Goal: Task Accomplishment & Management: Contribute content

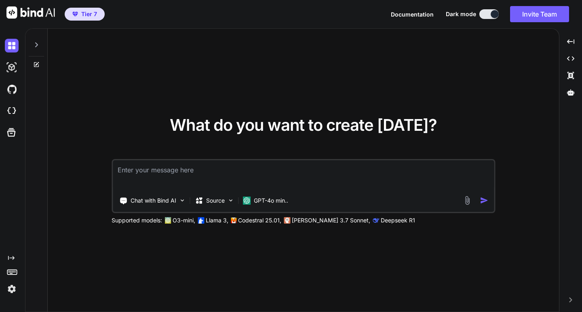
click at [11, 288] on img at bounding box center [12, 289] width 14 height 14
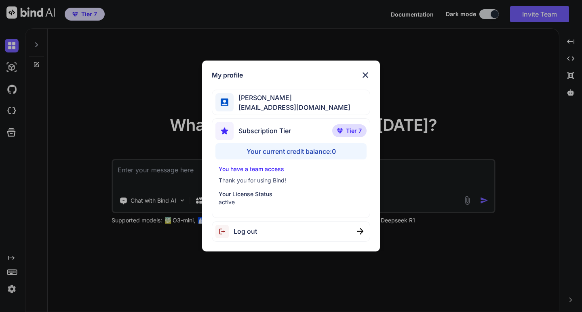
click at [302, 145] on div "Your current credit balance: 0" at bounding box center [290, 151] width 151 height 16
click at [297, 150] on div "Your current credit balance: 0" at bounding box center [290, 151] width 151 height 16
click at [369, 69] on div "My profile [PERSON_NAME] [PERSON_NAME][EMAIL_ADDRESS][DOMAIN_NAME] Subscription…" at bounding box center [291, 156] width 178 height 191
click at [360, 77] on img at bounding box center [365, 75] width 10 height 10
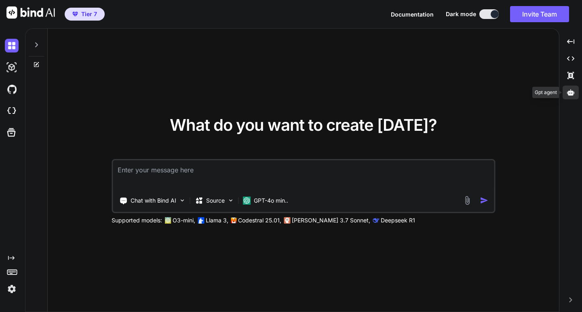
click at [573, 94] on icon at bounding box center [570, 92] width 7 height 7
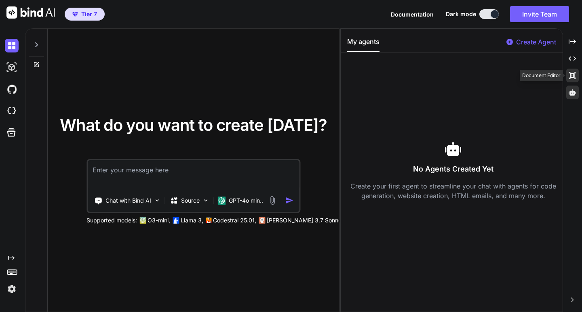
click at [573, 78] on icon at bounding box center [572, 75] width 6 height 7
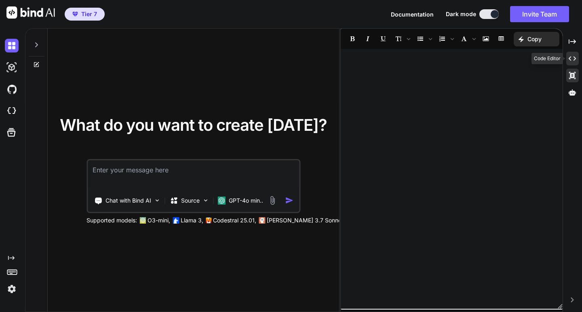
click at [572, 61] on icon "Created with Pixso." at bounding box center [572, 58] width 7 height 7
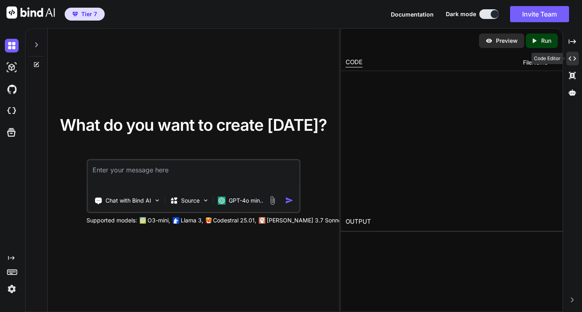
type textarea "x"
click at [13, 113] on img at bounding box center [12, 111] width 14 height 14
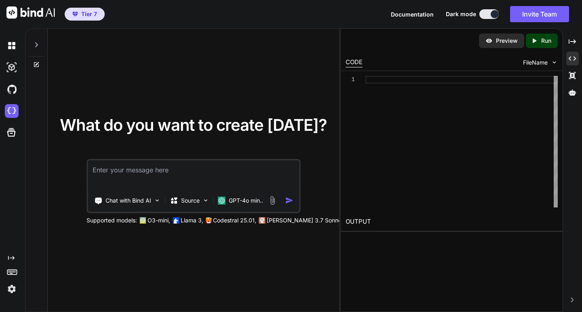
click at [12, 289] on img at bounding box center [12, 289] width 14 height 14
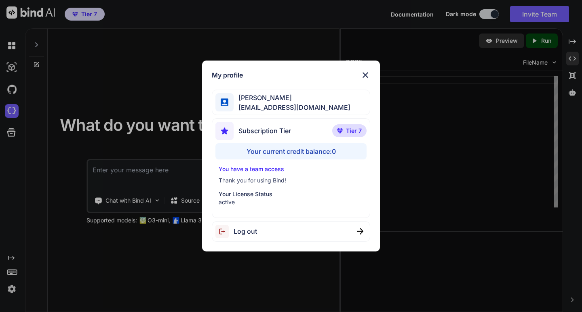
click at [368, 76] on img at bounding box center [365, 75] width 10 height 10
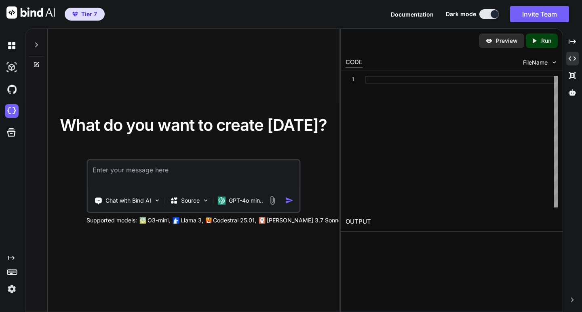
click at [194, 165] on textarea at bounding box center [193, 175] width 211 height 30
click at [18, 112] on img at bounding box center [12, 111] width 14 height 14
click at [14, 285] on img at bounding box center [12, 289] width 14 height 14
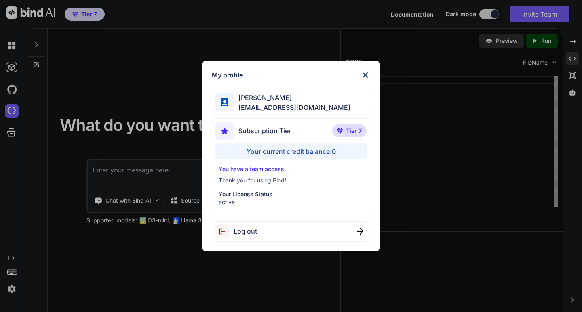
click at [369, 72] on img at bounding box center [365, 75] width 10 height 10
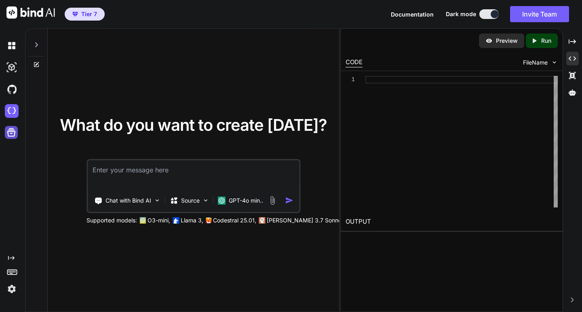
click at [8, 129] on icon at bounding box center [11, 132] width 11 height 11
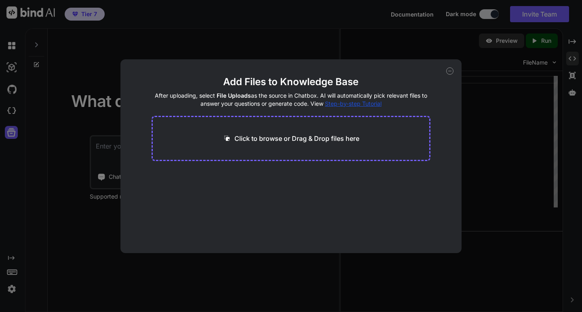
click at [544, 142] on div "Add Files to Knowledge Base After uploading, select File Uploads as the source …" at bounding box center [291, 156] width 582 height 312
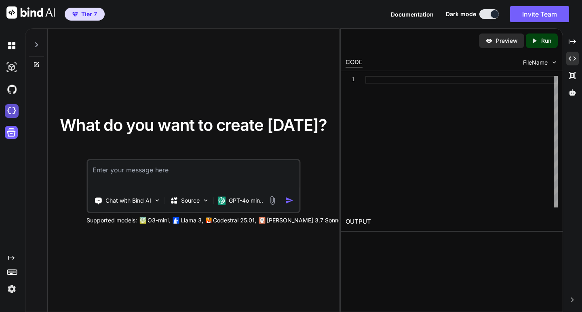
click at [10, 105] on img at bounding box center [12, 111] width 14 height 14
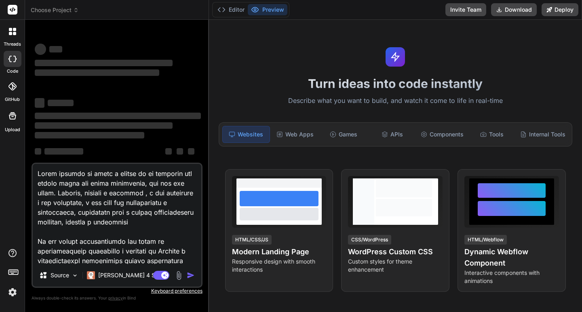
type textarea "x"
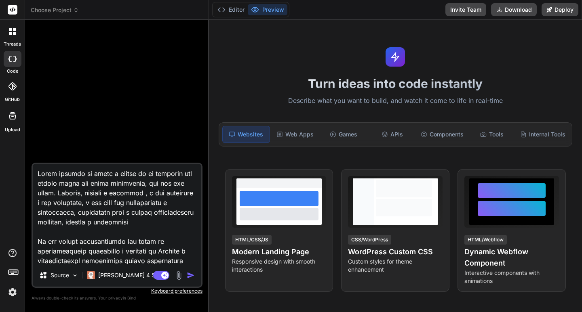
click at [189, 276] on img "button" at bounding box center [191, 276] width 8 height 8
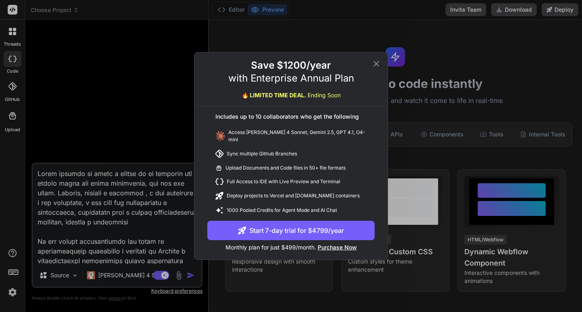
click at [189, 276] on div "Save $1200/year with Enterprise Annual Plan 🔥 LIMITED TIME DEAL. Ending Soon In…" at bounding box center [291, 156] width 582 height 312
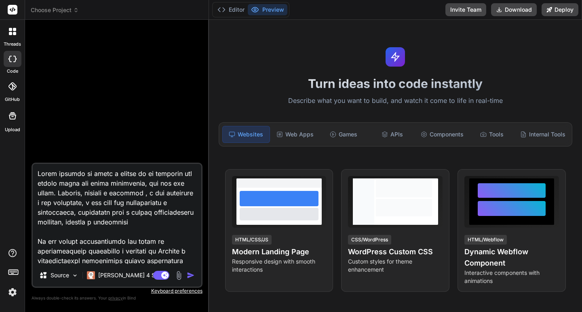
click at [189, 274] on img "button" at bounding box center [191, 276] width 8 height 8
type textarea "x"
click at [191, 276] on img "button" at bounding box center [191, 276] width 8 height 8
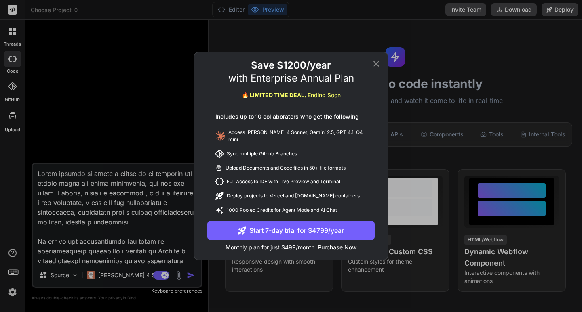
click at [379, 68] on icon at bounding box center [376, 64] width 10 height 10
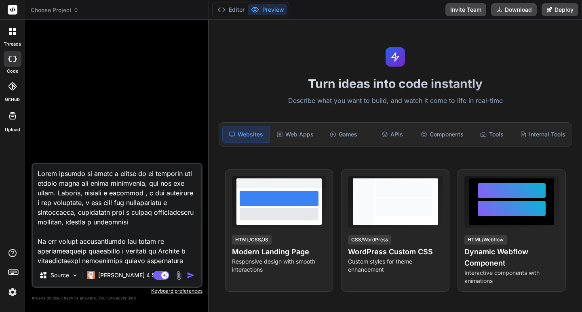
click at [164, 207] on textarea at bounding box center [117, 214] width 169 height 100
type textarea "x"
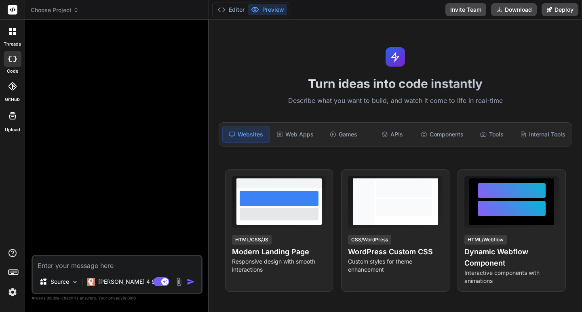
click at [12, 289] on img at bounding box center [13, 293] width 14 height 14
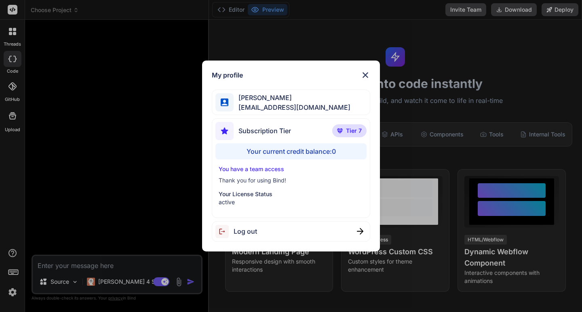
click at [317, 103] on div "Henrique Athayde henriqueat@gmail.com" at bounding box center [291, 102] width 158 height 25
click at [348, 134] on span "Tier 7" at bounding box center [354, 131] width 16 height 8
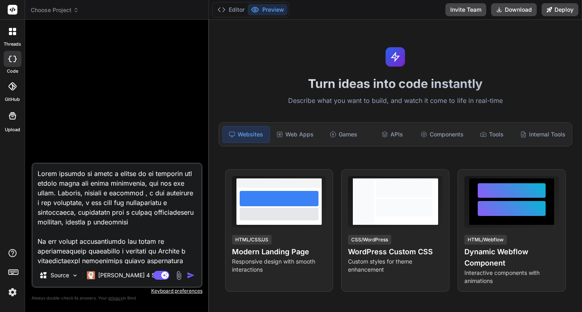
type textarea "x"
